Goal: Task Accomplishment & Management: Manage account settings

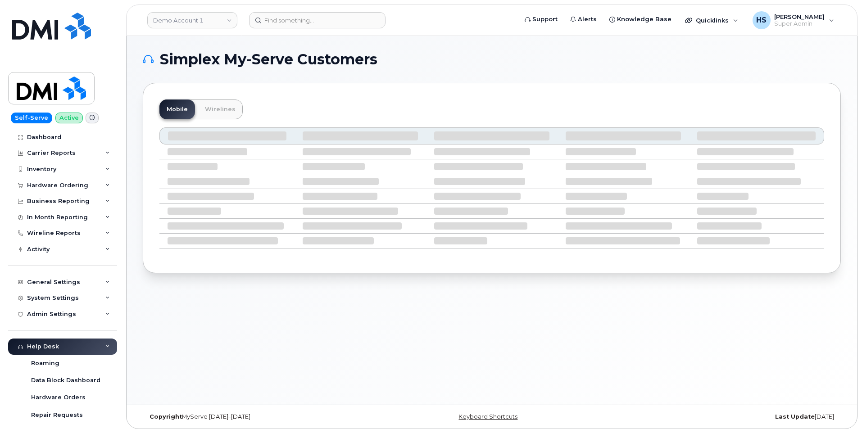
click at [168, 41] on div "Simplex My-Serve Customers Mobile Wirelines" at bounding box center [492, 220] width 730 height 369
click at [181, 22] on link "Demo Account 1" at bounding box center [192, 20] width 90 height 16
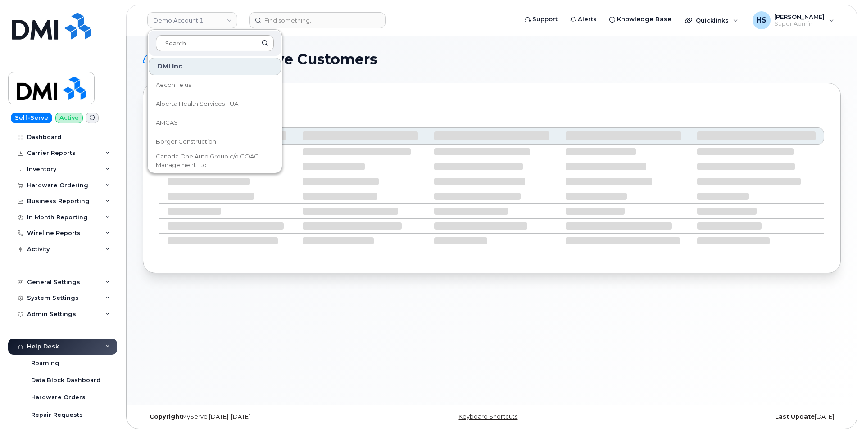
click at [179, 46] on input at bounding box center [215, 43] width 118 height 16
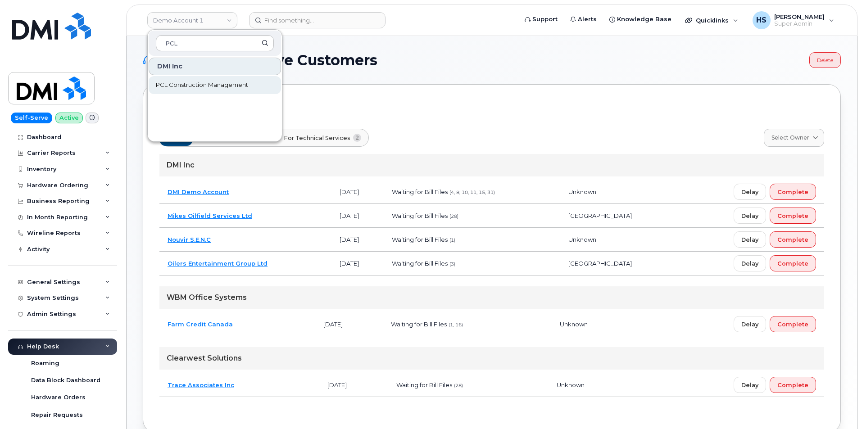
type input "PCL"
click at [186, 85] on span "PCL Construction Management" at bounding box center [202, 85] width 92 height 9
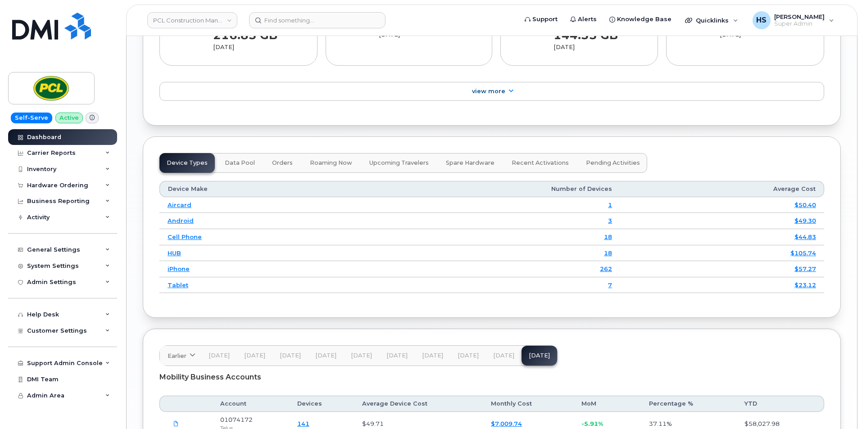
scroll to position [1231, 0]
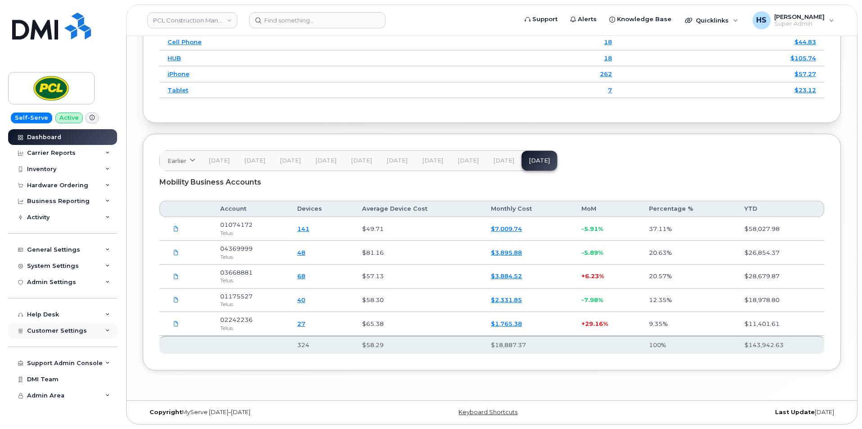
click at [106, 329] on icon at bounding box center [107, 331] width 5 height 5
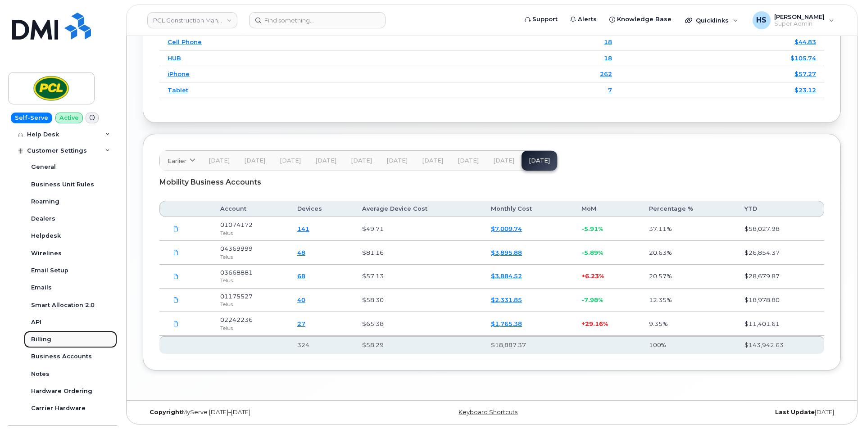
click at [40, 343] on div "Billing" at bounding box center [41, 339] width 20 height 8
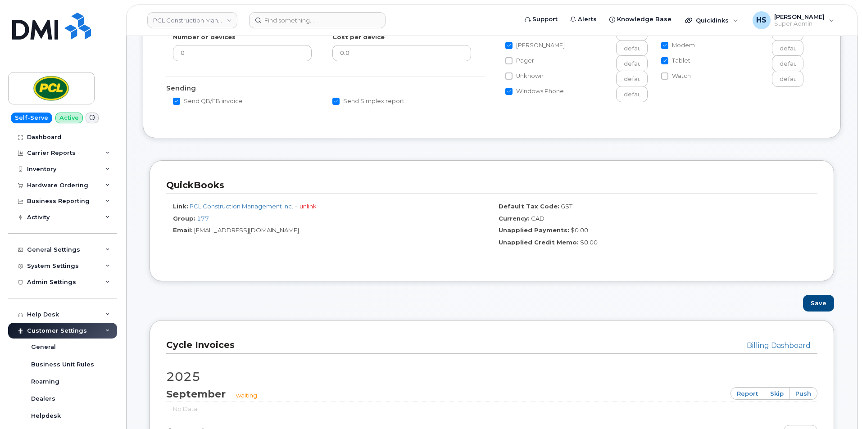
scroll to position [587, 0]
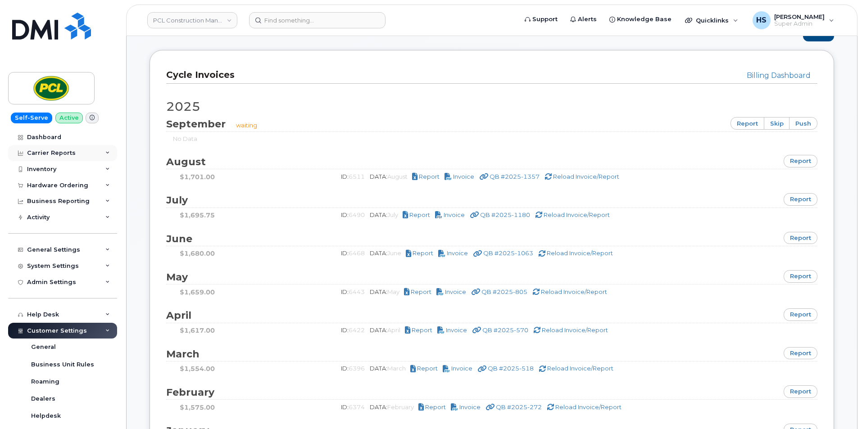
click at [48, 155] on div "Carrier Reports" at bounding box center [51, 152] width 49 height 7
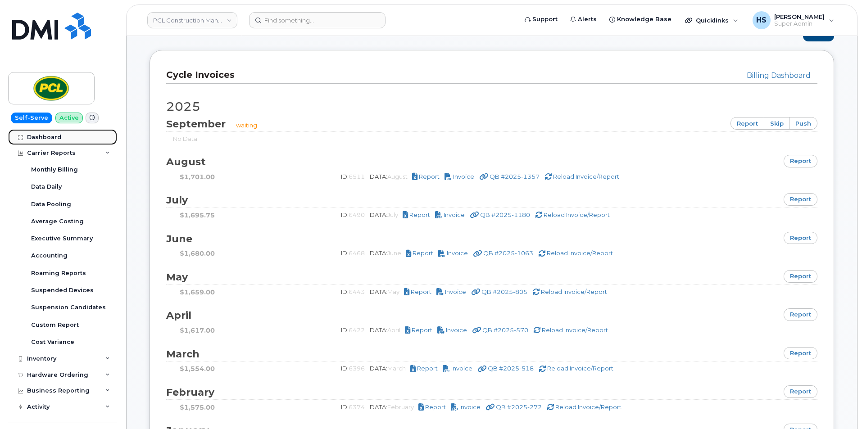
click at [45, 137] on div "Dashboard" at bounding box center [44, 137] width 34 height 7
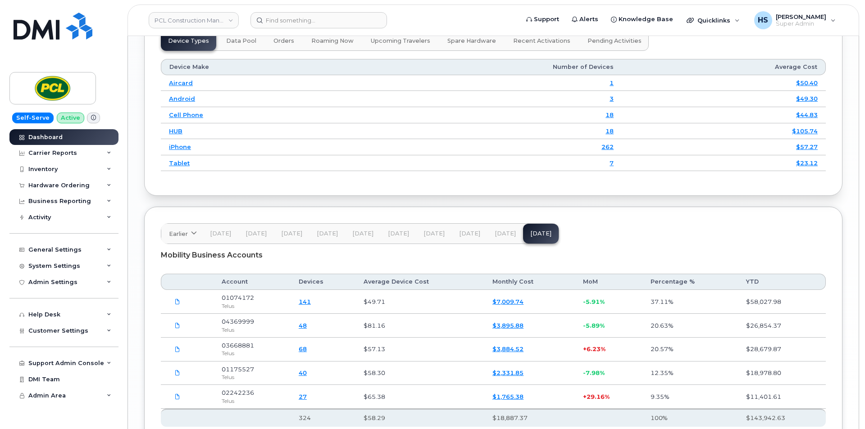
scroll to position [1216, 0]
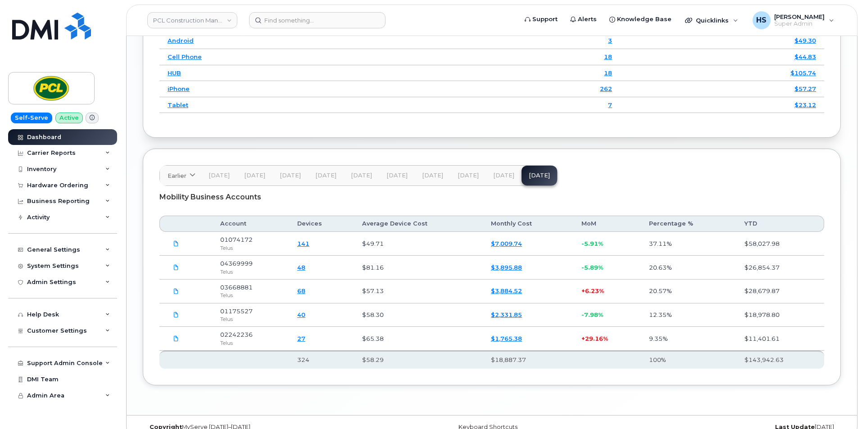
click at [309, 245] on link "141" at bounding box center [303, 243] width 12 height 7
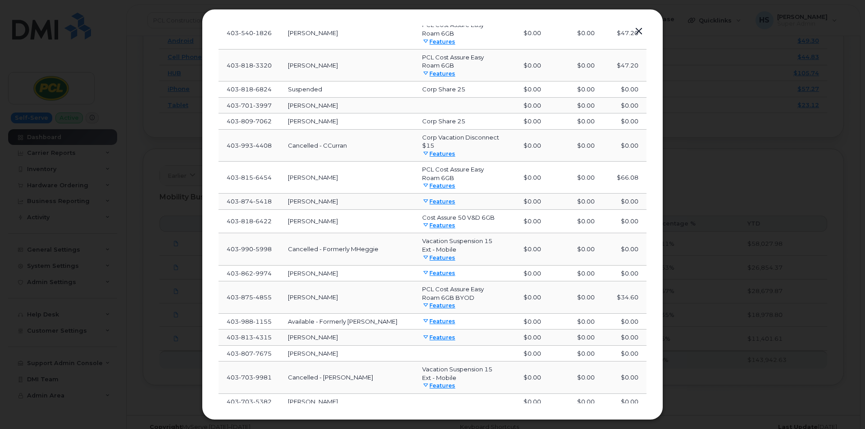
scroll to position [276, 0]
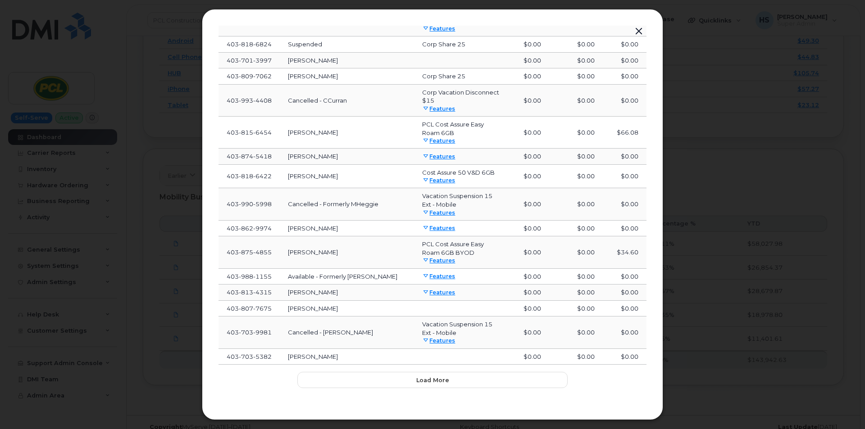
click at [641, 31] on button "button" at bounding box center [639, 31] width 14 height 13
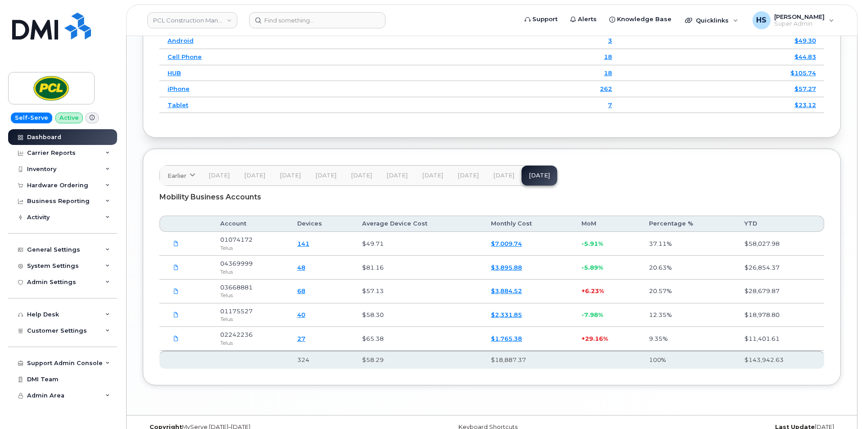
click at [243, 262] on span "04369999" at bounding box center [236, 263] width 32 height 7
click at [305, 269] on link "48" at bounding box center [301, 267] width 8 height 7
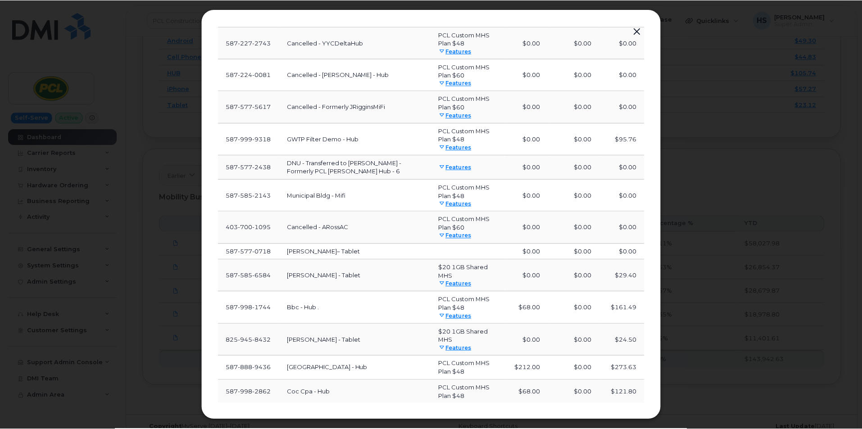
scroll to position [391, 0]
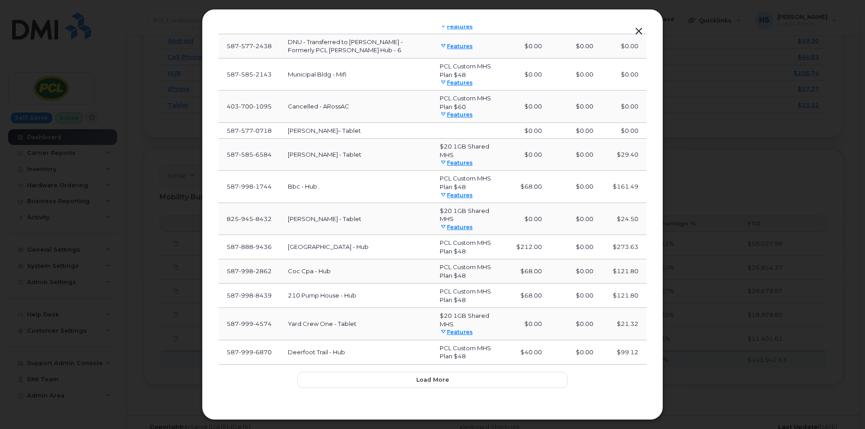
click at [639, 30] on button "button" at bounding box center [639, 31] width 14 height 13
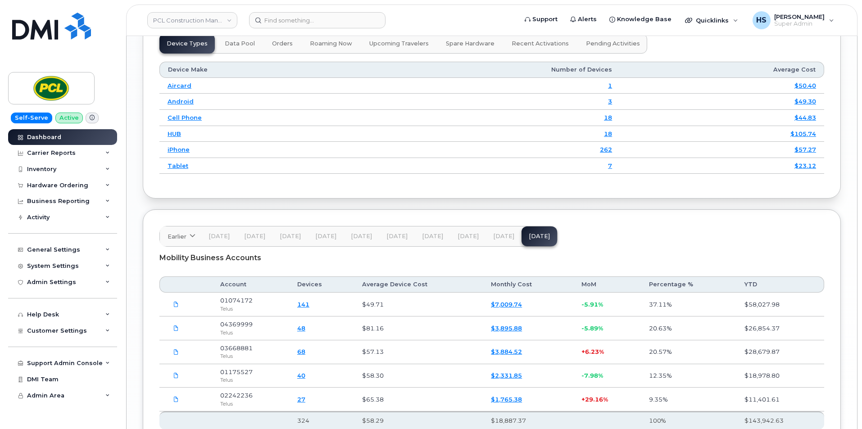
scroll to position [1231, 0]
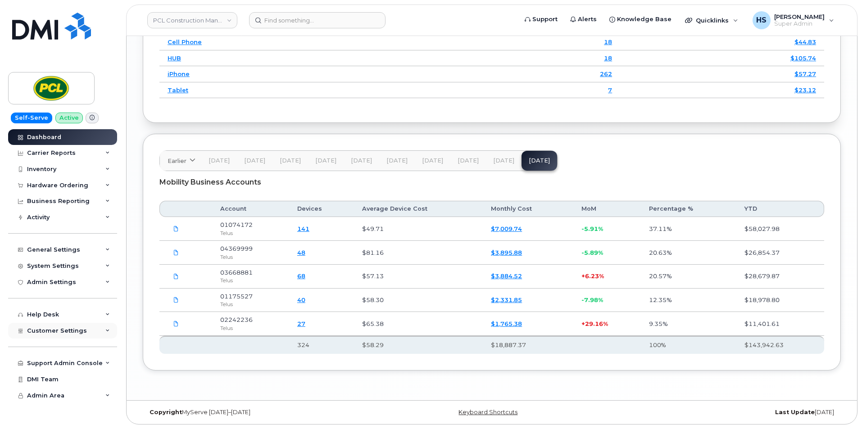
click at [111, 332] on div "Customer Settings" at bounding box center [62, 331] width 109 height 16
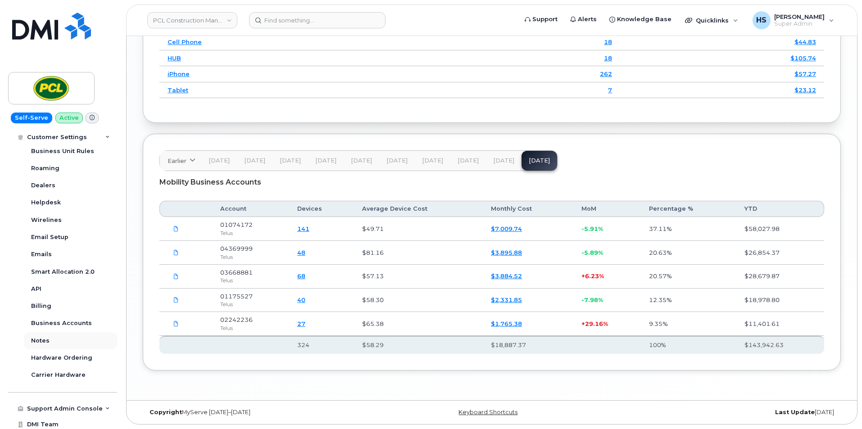
scroll to position [232, 0]
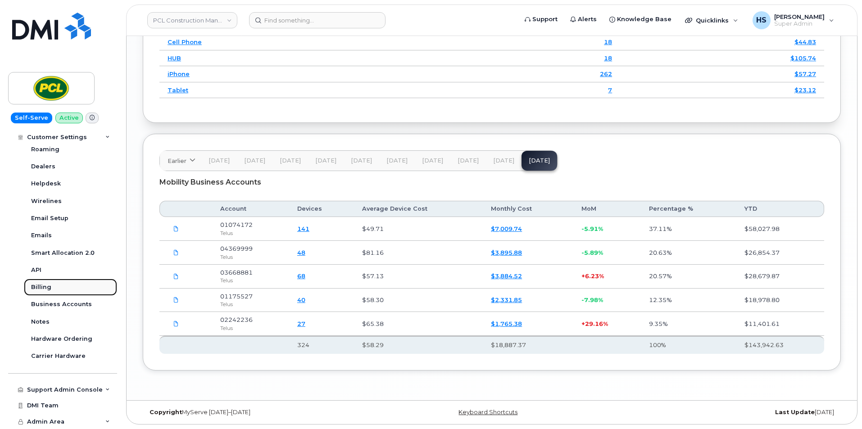
click at [57, 284] on link "Billing" at bounding box center [70, 287] width 93 height 17
click at [56, 285] on link "Billing" at bounding box center [70, 287] width 93 height 17
